Goal: Transaction & Acquisition: Purchase product/service

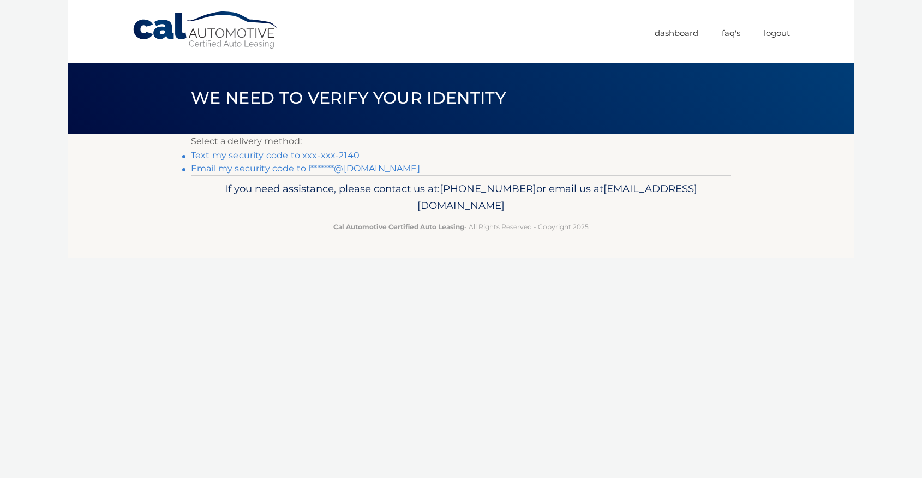
click at [343, 158] on link "Text my security code to xxx-xxx-2140" at bounding box center [275, 155] width 169 height 10
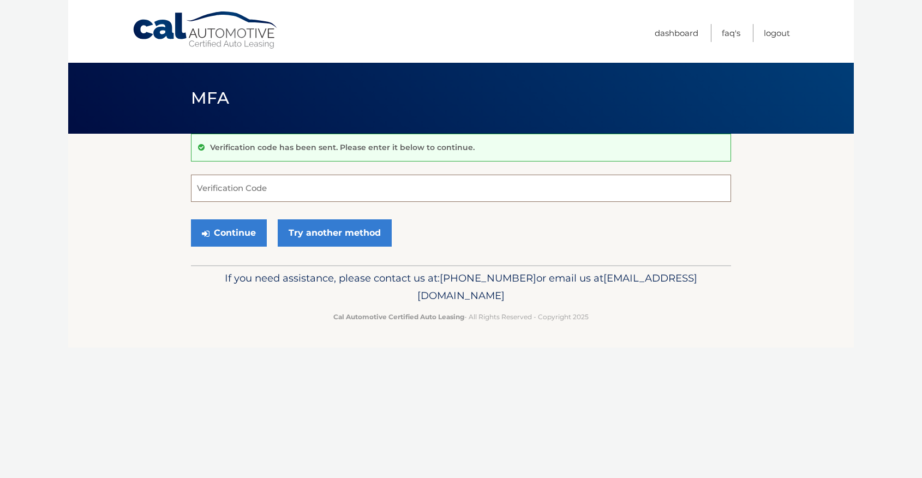
click at [316, 194] on input "Verification Code" at bounding box center [461, 188] width 540 height 27
type input "389861"
click at [191, 219] on button "Continue" at bounding box center [229, 232] width 76 height 27
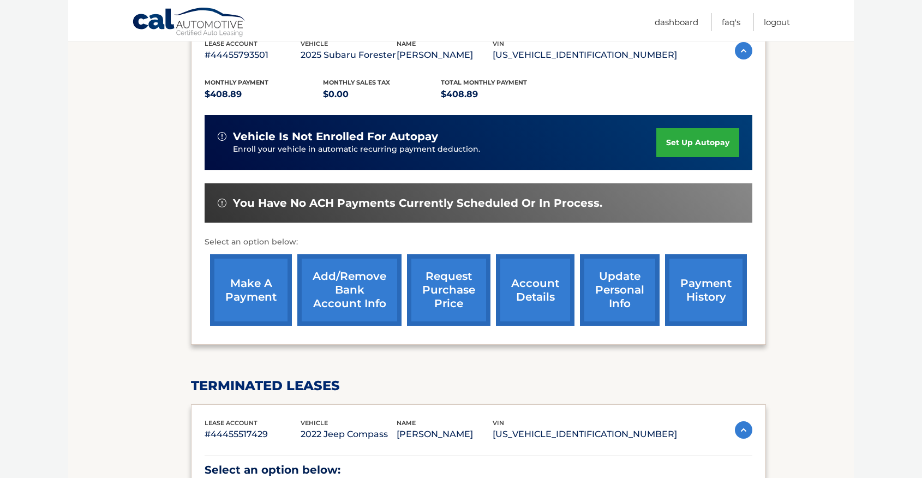
scroll to position [204, 0]
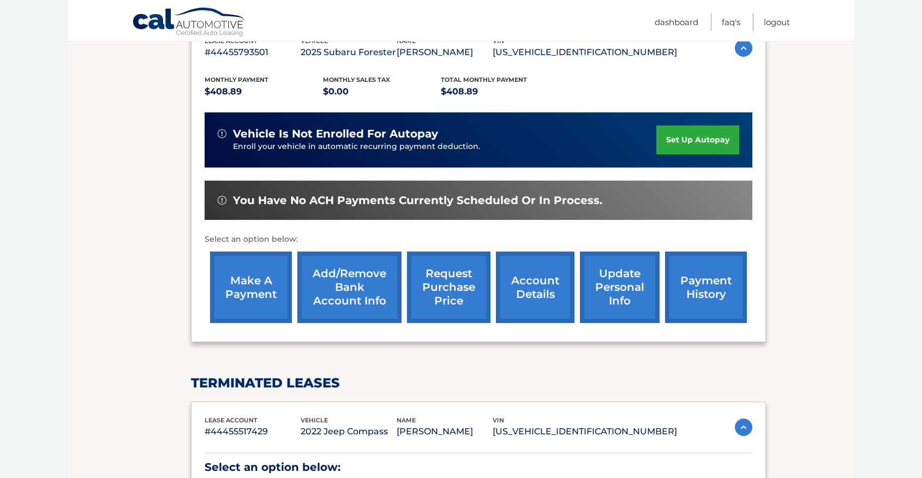
click at [269, 293] on link "make a payment" at bounding box center [251, 288] width 82 height 72
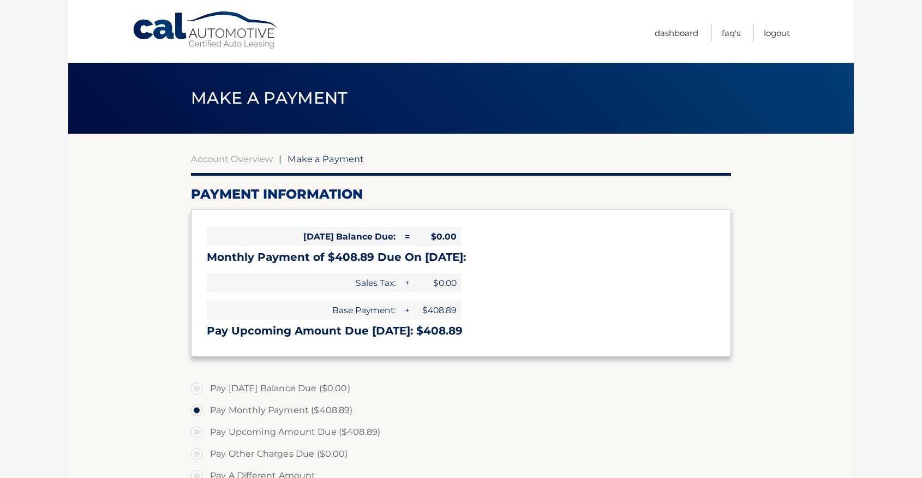
select select "ZTQ2N2VhM2QtMGFkMy00OTFiLTg2NzAtYWYyZmM1MGYwODM4"
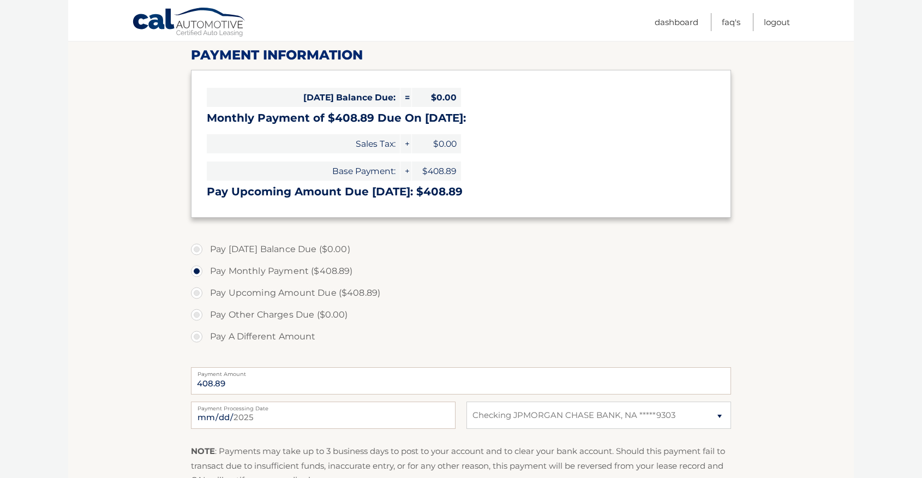
scroll to position [148, 0]
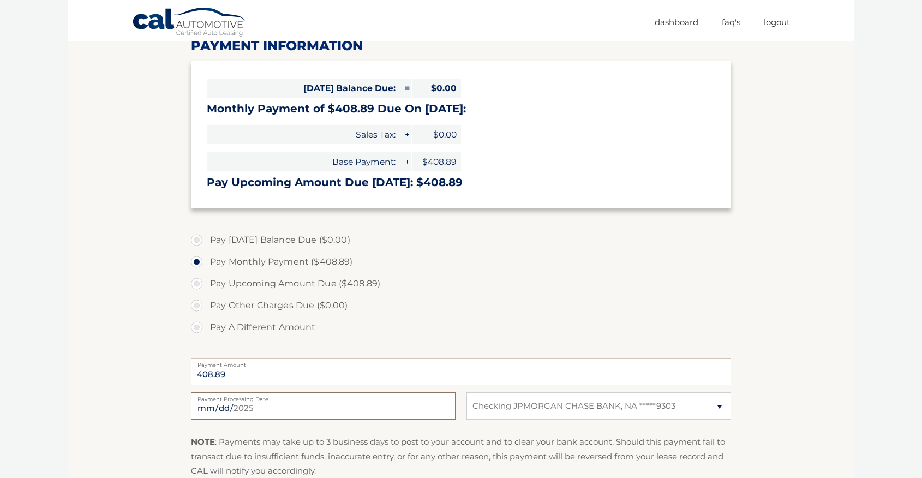
click at [301, 406] on input "[DATE]" at bounding box center [323, 405] width 265 height 27
type input "[DATE]"
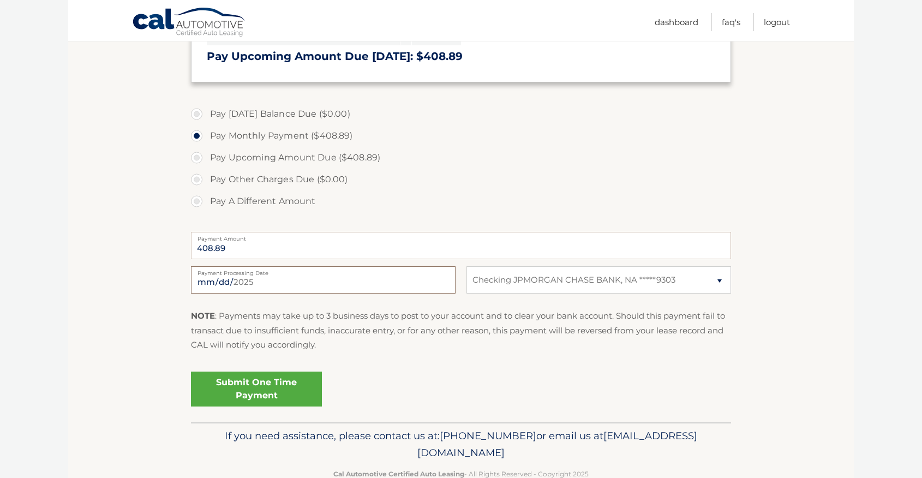
scroll to position [302, 0]
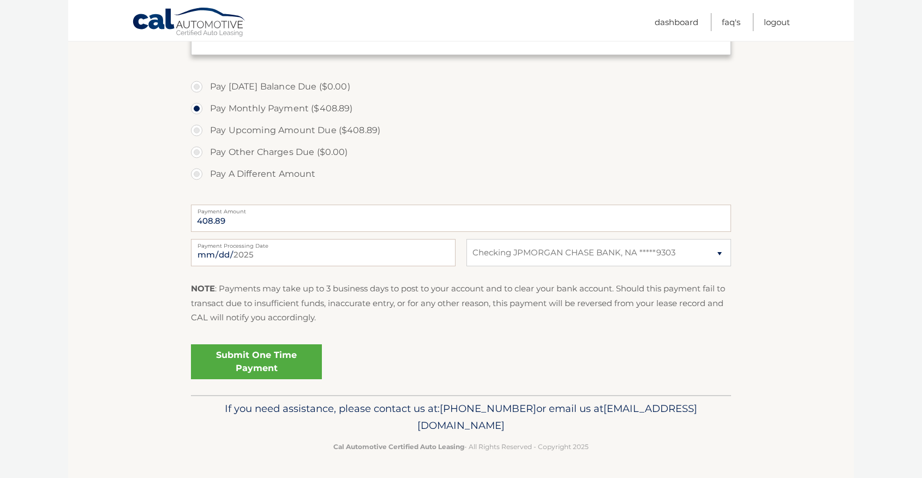
click at [276, 353] on link "Submit One Time Payment" at bounding box center [256, 361] width 131 height 35
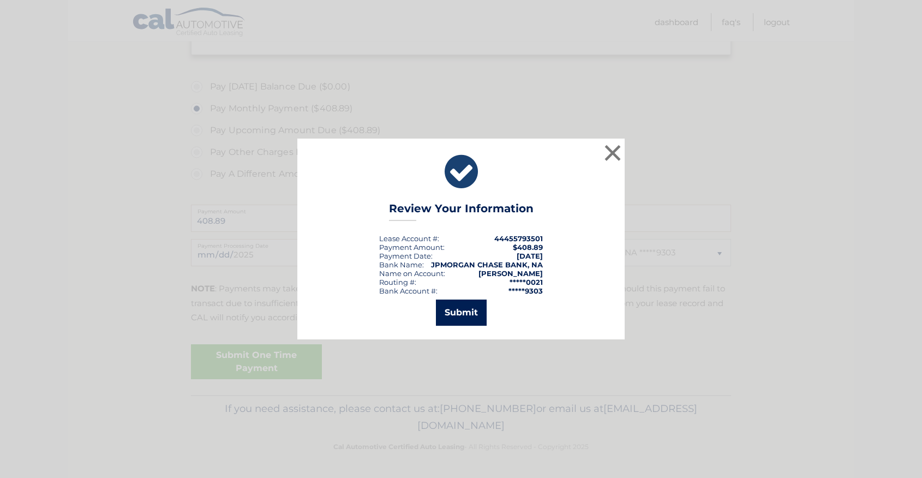
click at [469, 317] on button "Submit" at bounding box center [461, 313] width 51 height 26
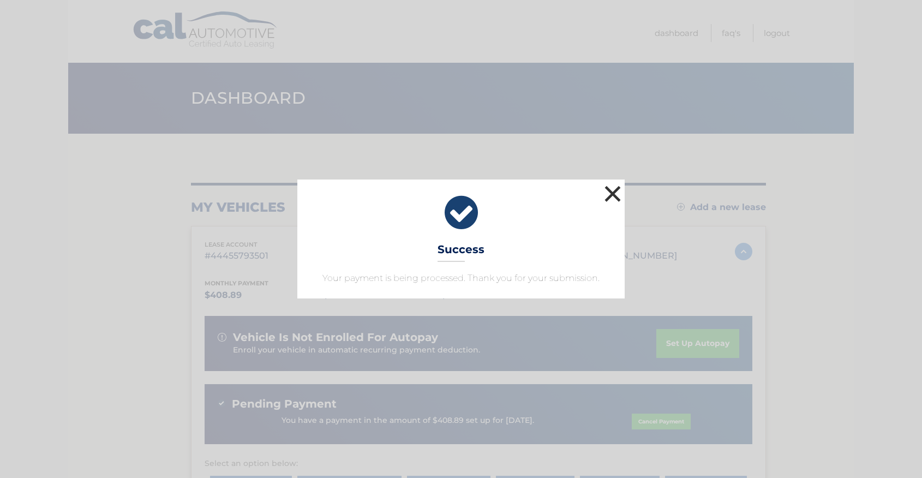
click at [613, 192] on button "×" at bounding box center [613, 194] width 22 height 22
